Goal: Information Seeking & Learning: Learn about a topic

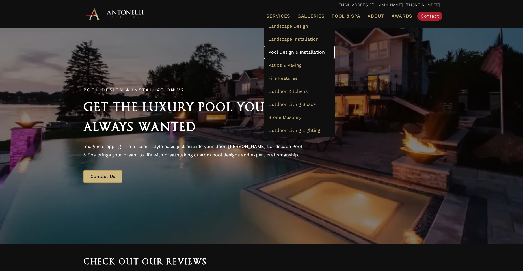
click at [296, 51] on span "Pool Design & Installation" at bounding box center [296, 52] width 57 height 5
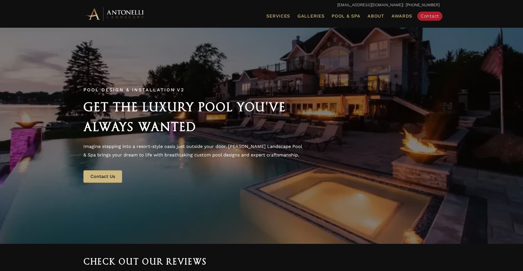
click at [241, 134] on h2 "Get the Luxury Pool You've Always Wanted" at bounding box center [193, 117] width 221 height 40
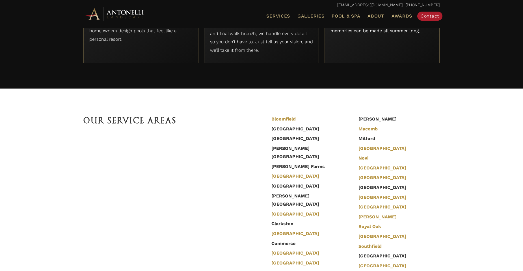
scroll to position [1848, 0]
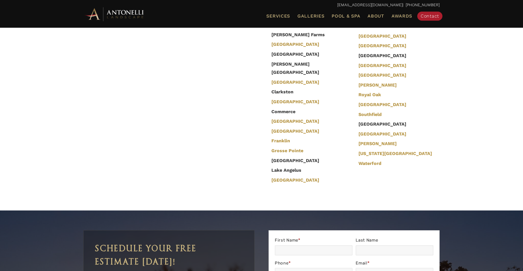
click at [91, 111] on div at bounding box center [168, 60] width 171 height 113
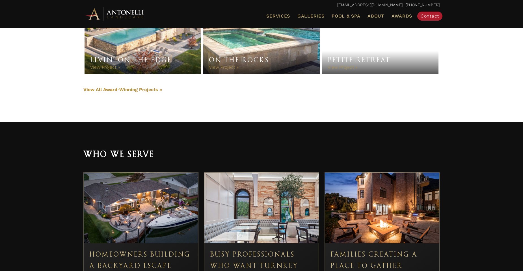
scroll to position [1320, 0]
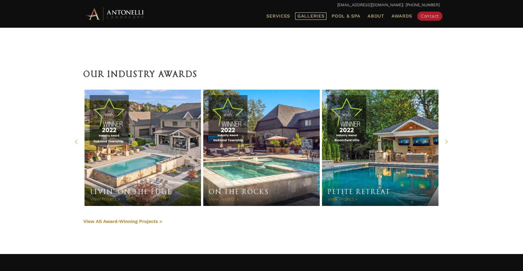
click at [318, 16] on span "Galleries" at bounding box center [311, 15] width 27 height 5
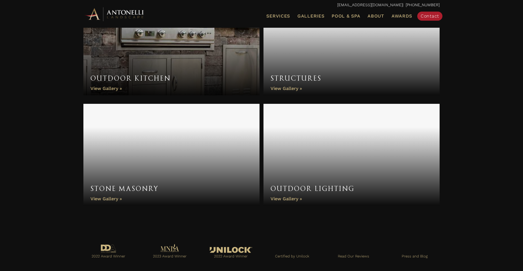
scroll to position [450, 0]
